Goal: Communication & Community: Share content

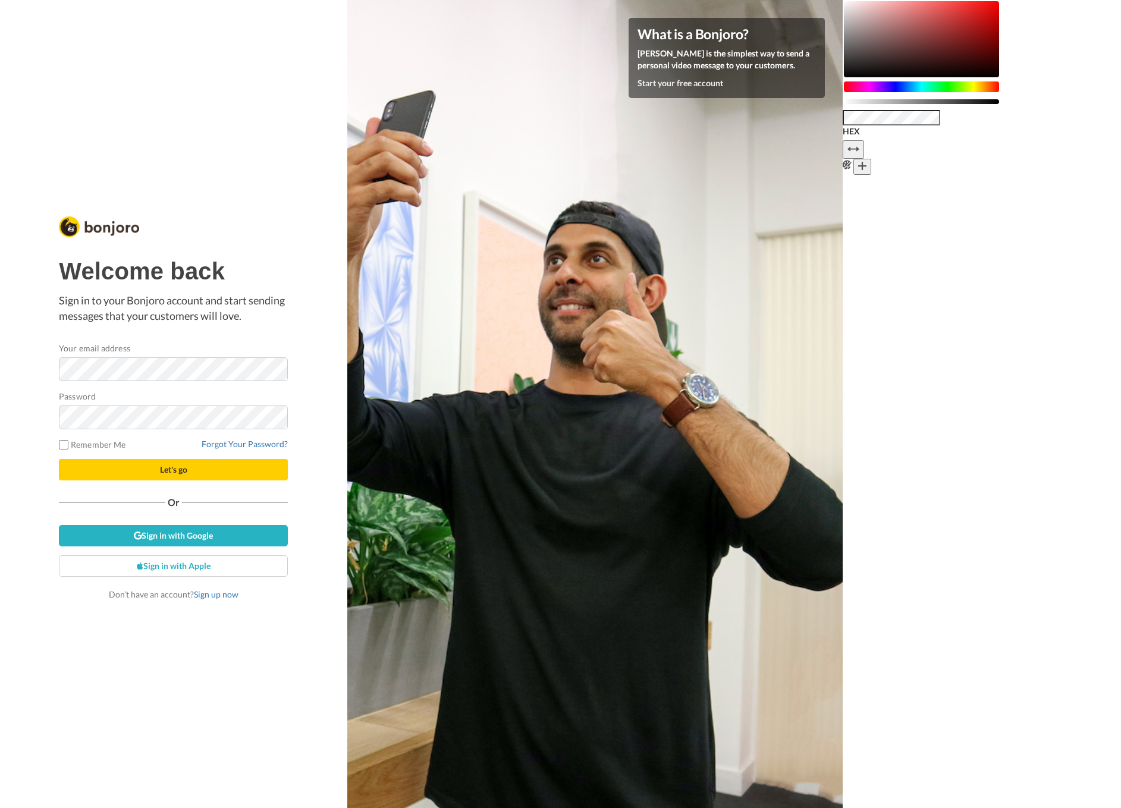
click at [288, 291] on div "Welcome back Sign in to your Bonjoro account and start sending messages that yo…" at bounding box center [173, 290] width 229 height 65
drag, startPoint x: 220, startPoint y: 472, endPoint x: 227, endPoint y: 470, distance: 7.0
click at [220, 472] on button "Let's go" at bounding box center [173, 469] width 229 height 21
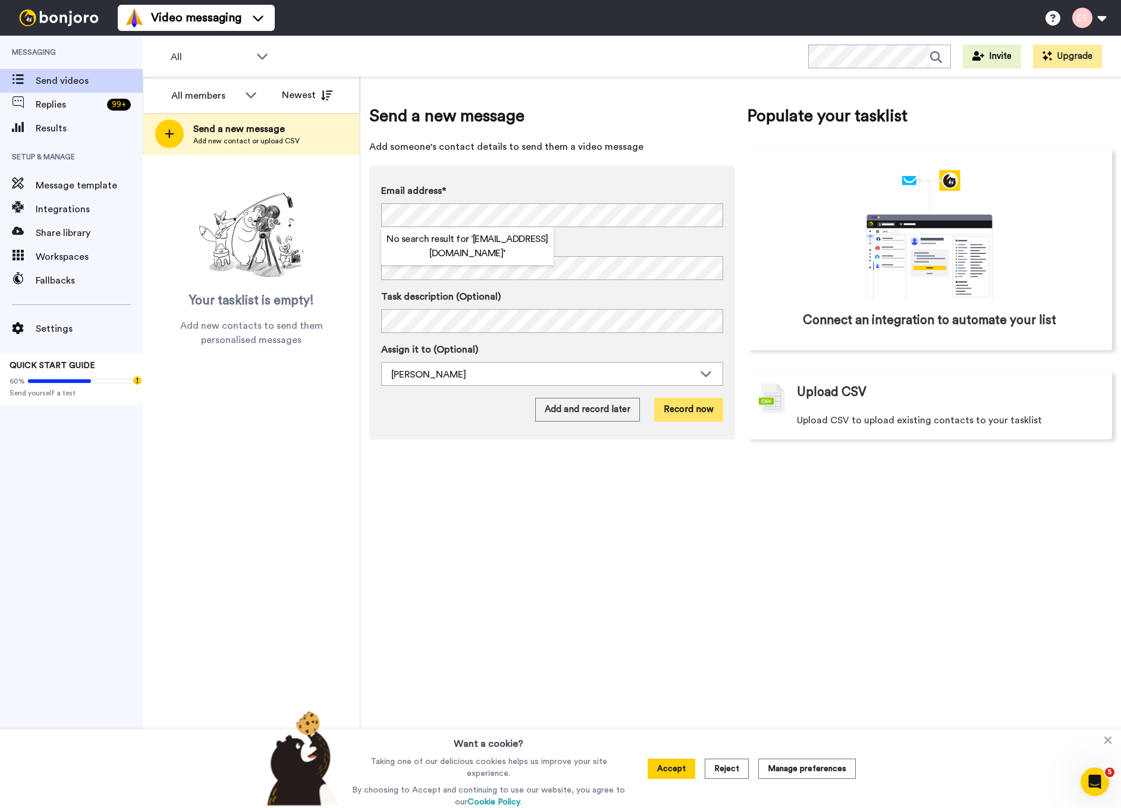
click at [703, 413] on button "Record now" at bounding box center [688, 410] width 69 height 24
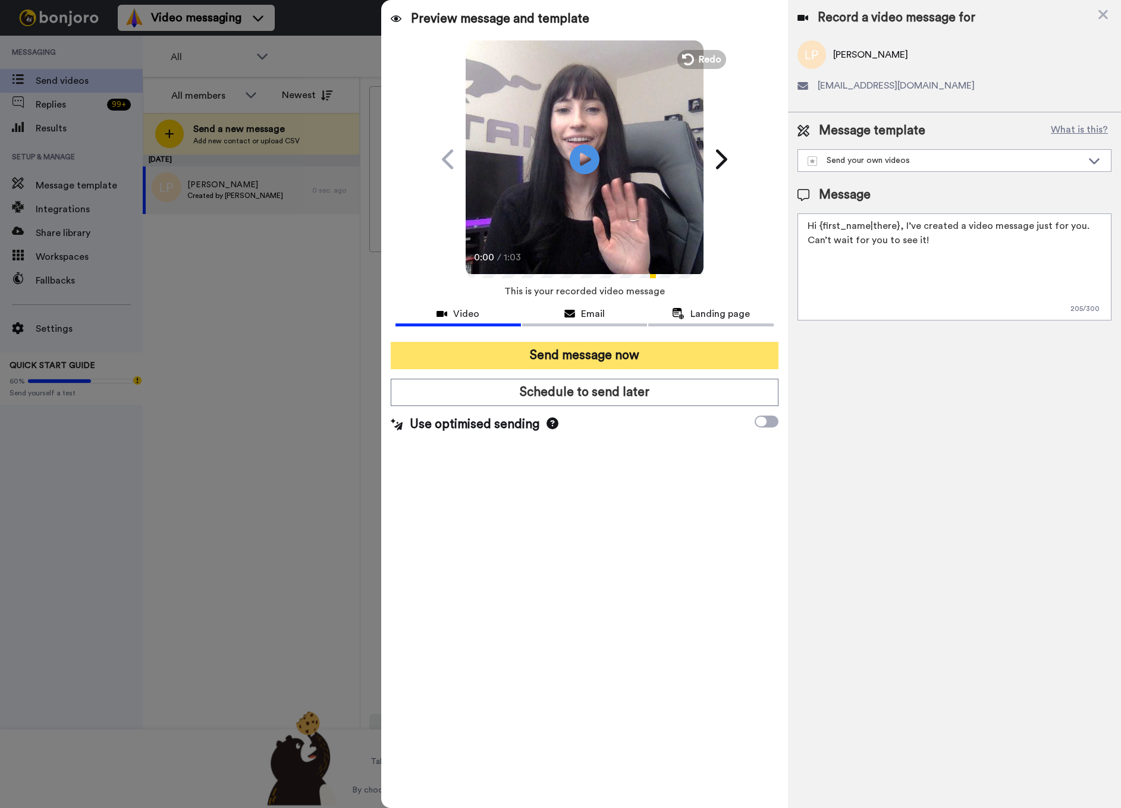
click at [529, 357] on button "Send message now" at bounding box center [585, 355] width 388 height 27
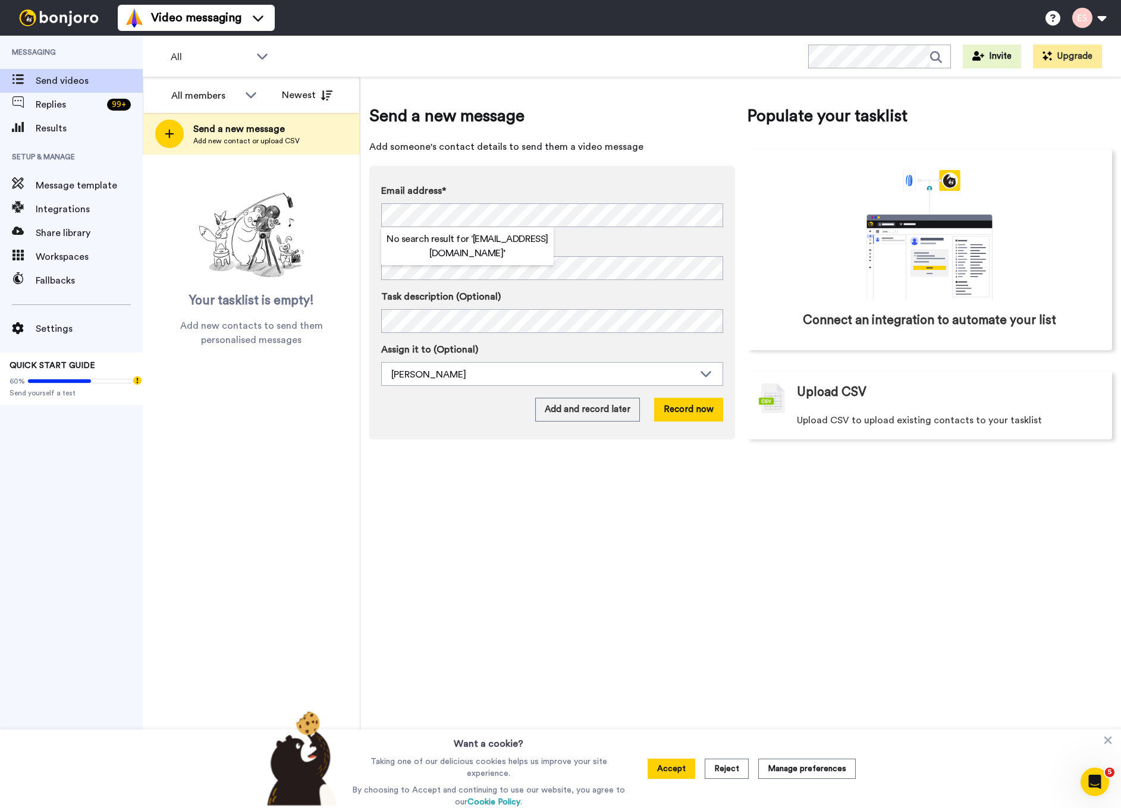
click at [641, 521] on div "Send a new message Add someone's contact details to send them a video message E…" at bounding box center [740, 442] width 761 height 731
click at [686, 419] on button "Record now" at bounding box center [688, 410] width 69 height 24
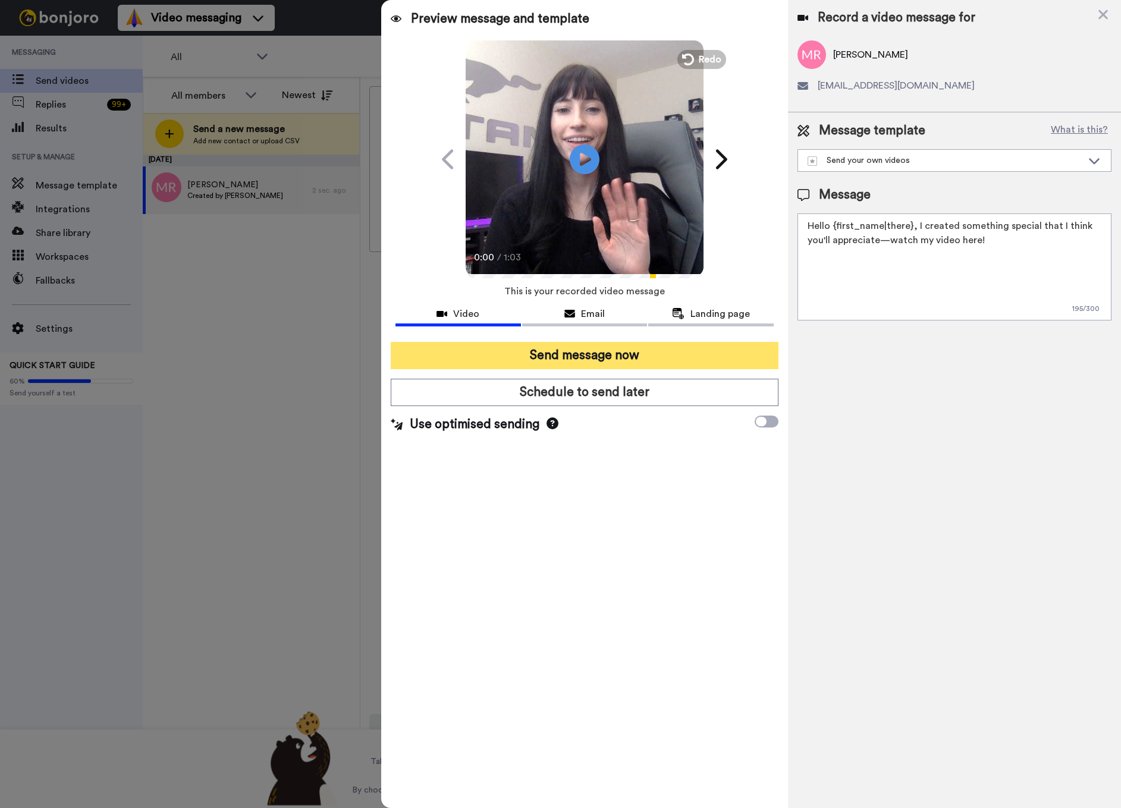
click at [605, 357] on button "Send message now" at bounding box center [585, 355] width 388 height 27
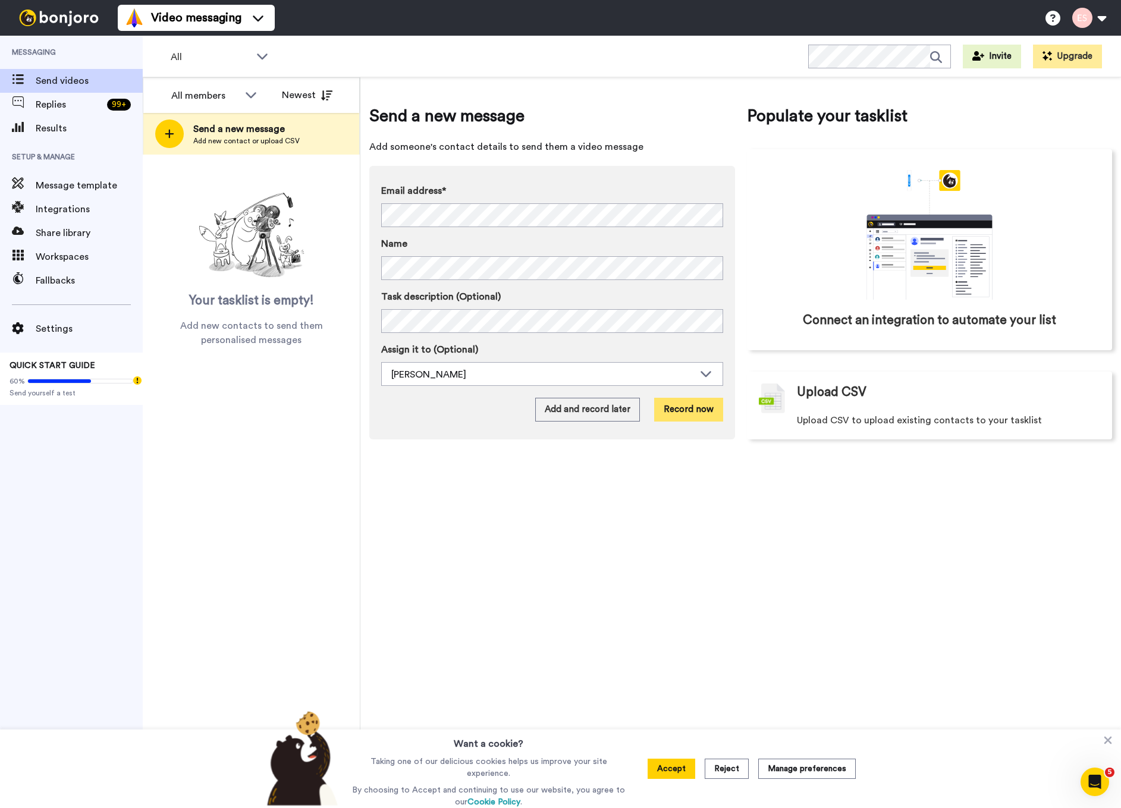
click at [696, 411] on button "Record now" at bounding box center [688, 410] width 69 height 24
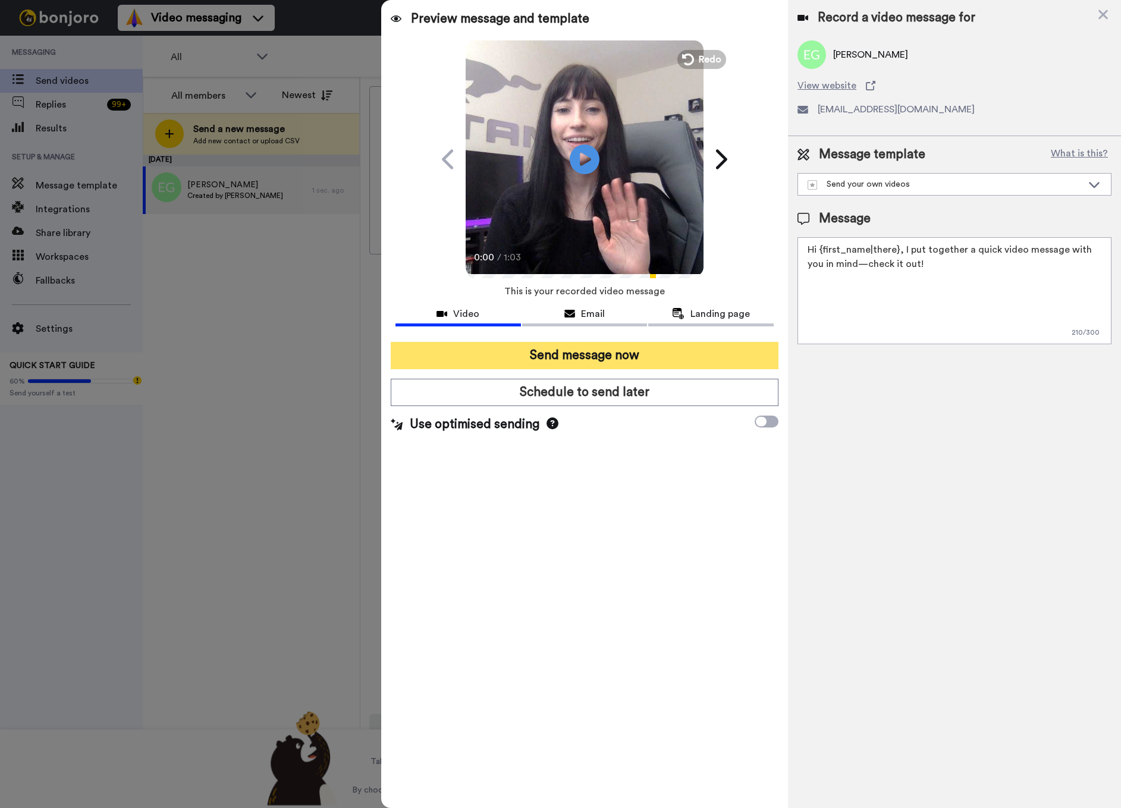
click at [599, 351] on button "Send message now" at bounding box center [585, 355] width 388 height 27
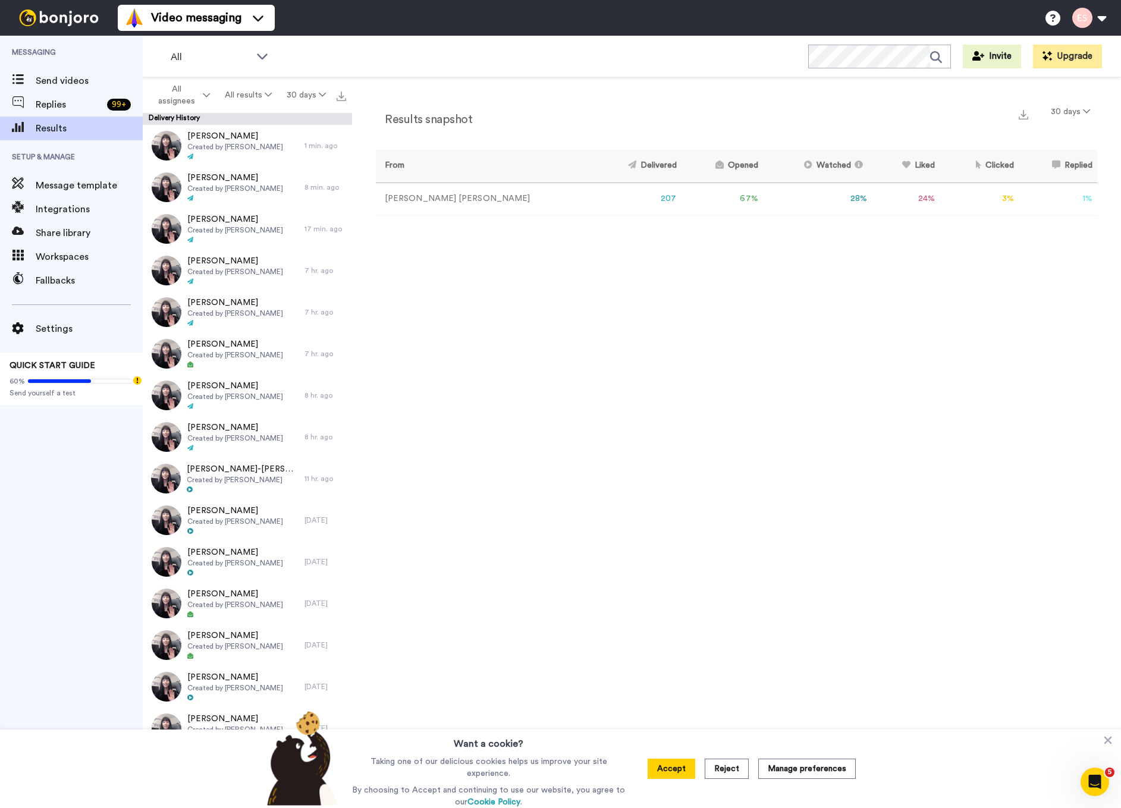
click at [59, 20] on img at bounding box center [58, 18] width 89 height 17
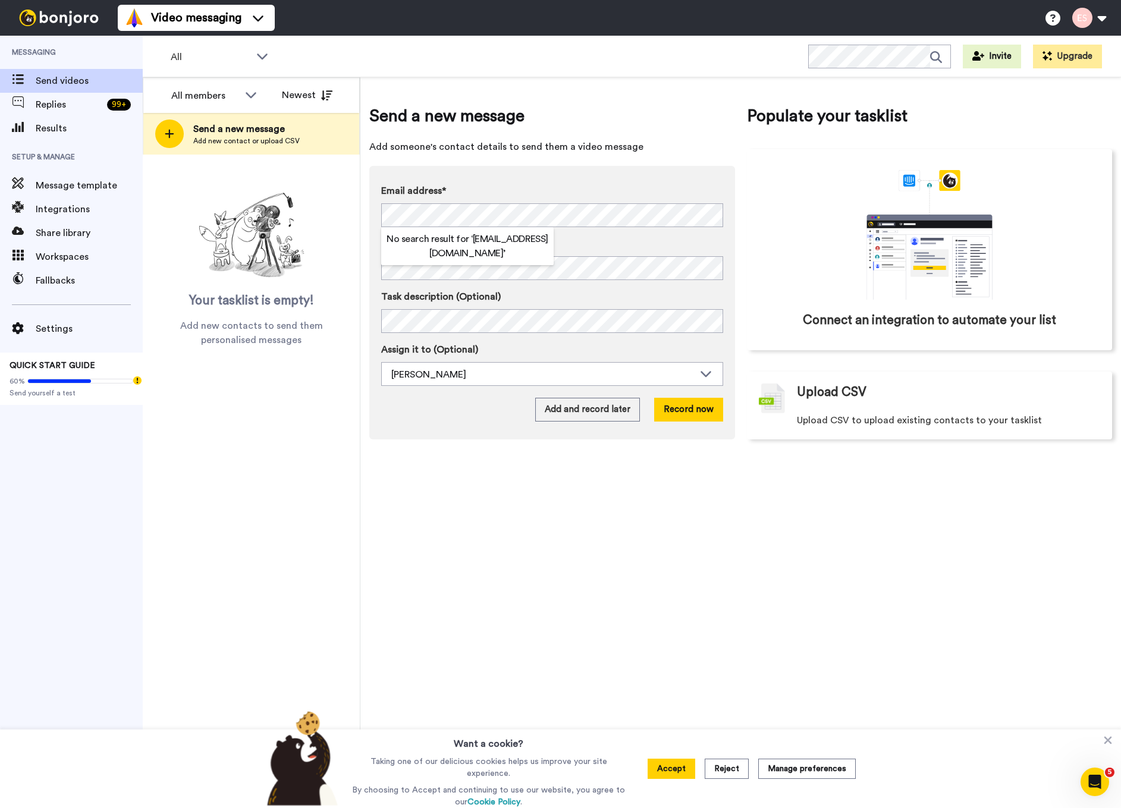
drag, startPoint x: 663, startPoint y: 469, endPoint x: 666, endPoint y: 457, distance: 12.3
click at [664, 467] on div "Send a new message Add someone's contact details to send them a video message E…" at bounding box center [740, 442] width 761 height 731
click at [676, 406] on button "Record now" at bounding box center [688, 410] width 69 height 24
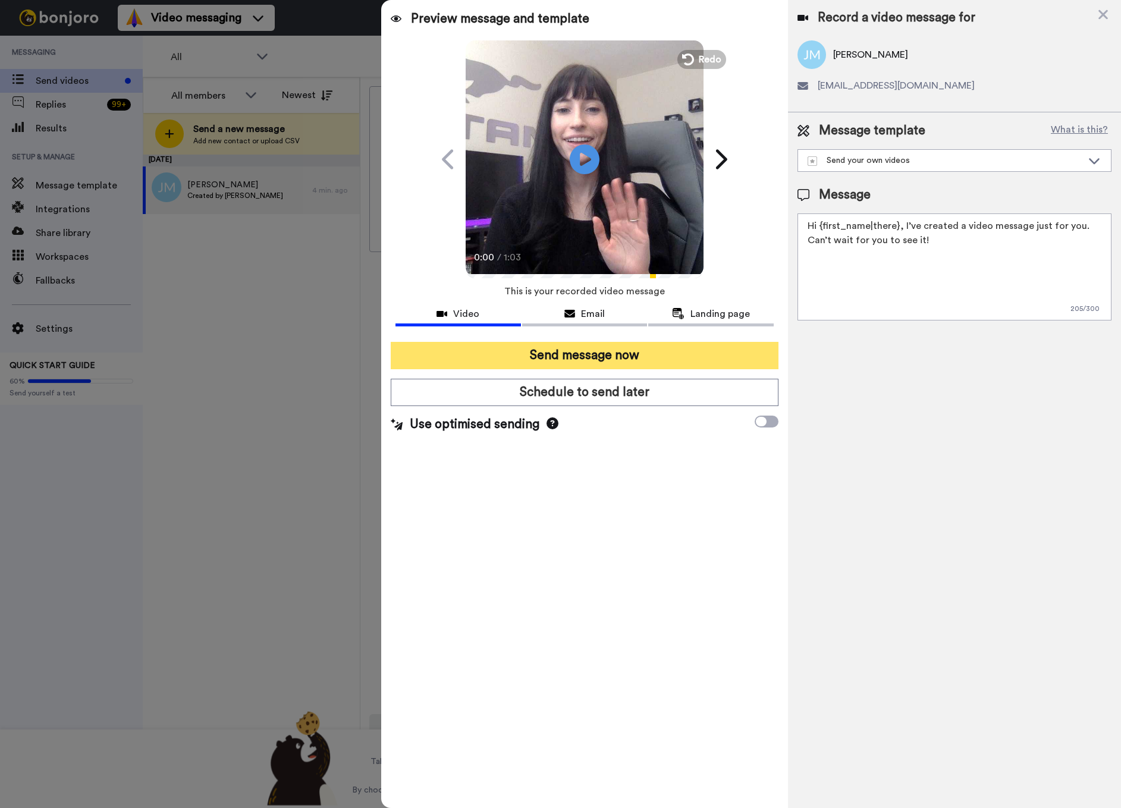
click at [677, 363] on button "Send message now" at bounding box center [585, 355] width 388 height 27
